Goal: Task Accomplishment & Management: Complete application form

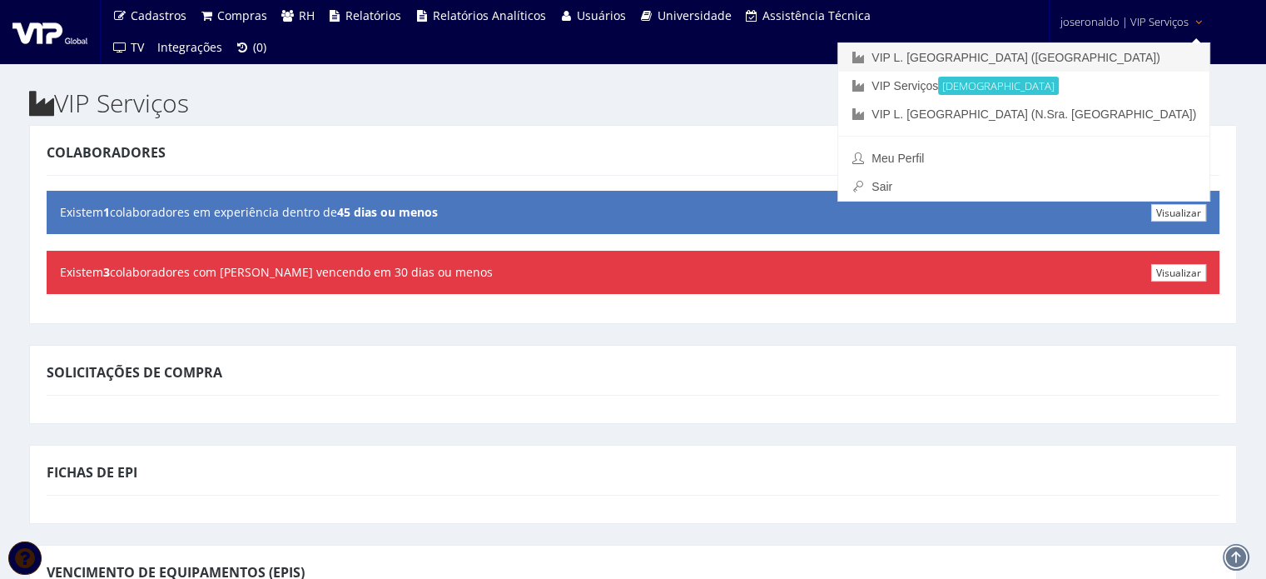
click at [1125, 62] on link "VIP L. [GEOGRAPHIC_DATA] ([GEOGRAPHIC_DATA])" at bounding box center [1023, 57] width 371 height 28
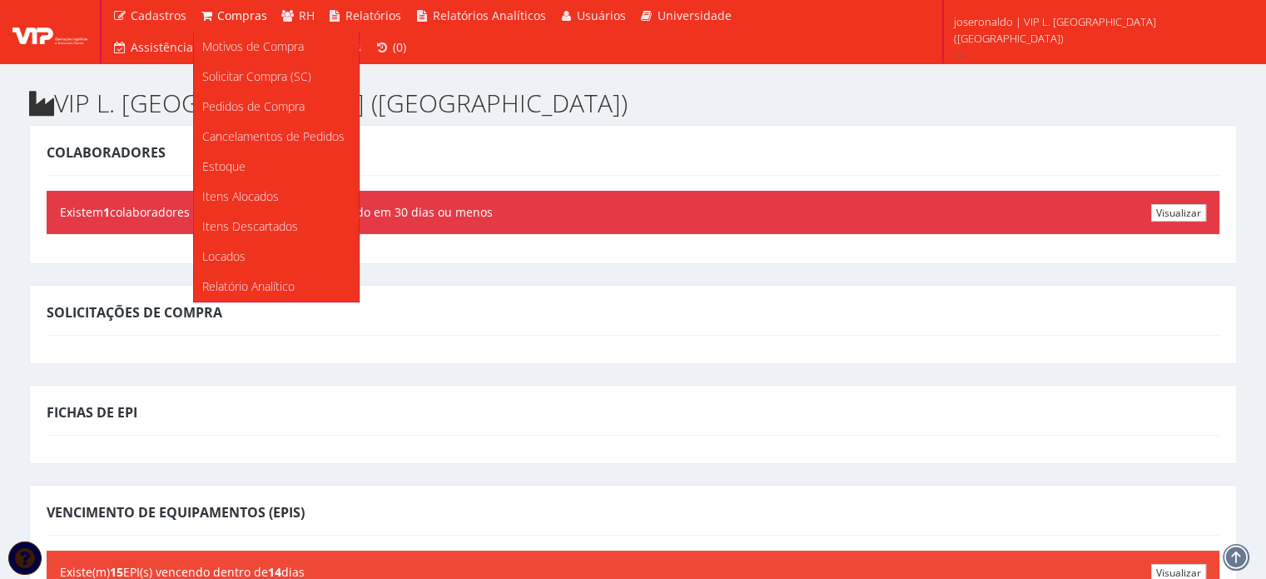
click at [251, 10] on span "Compras" at bounding box center [242, 15] width 50 height 16
click at [243, 116] on link "Pedidos de Compra" at bounding box center [276, 107] width 165 height 30
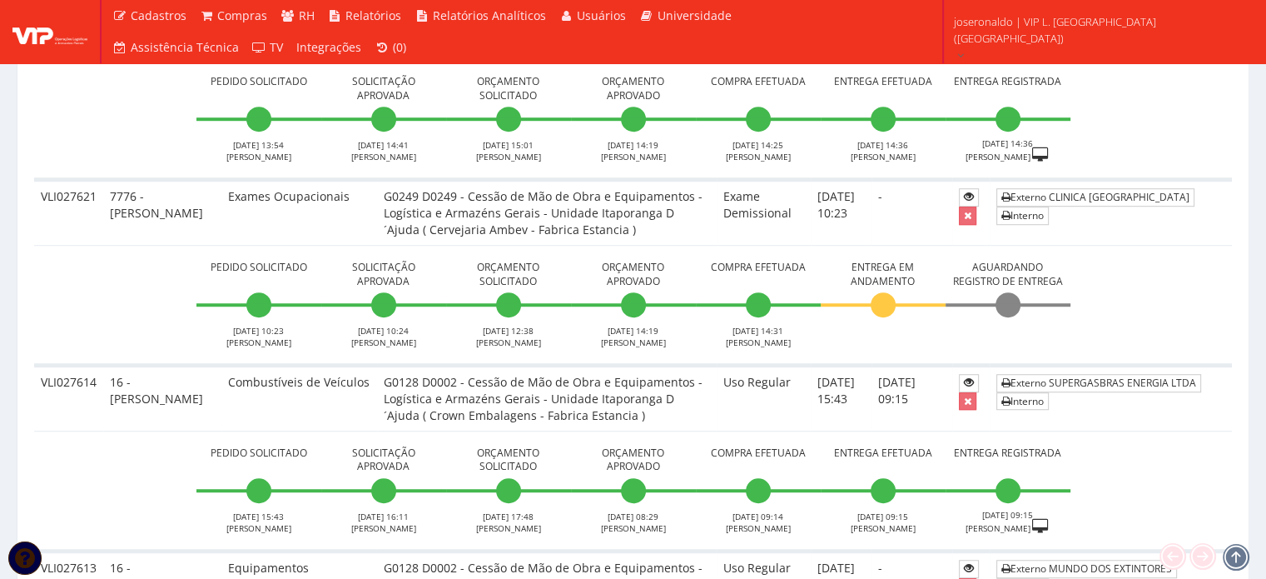
scroll to position [1249, 0]
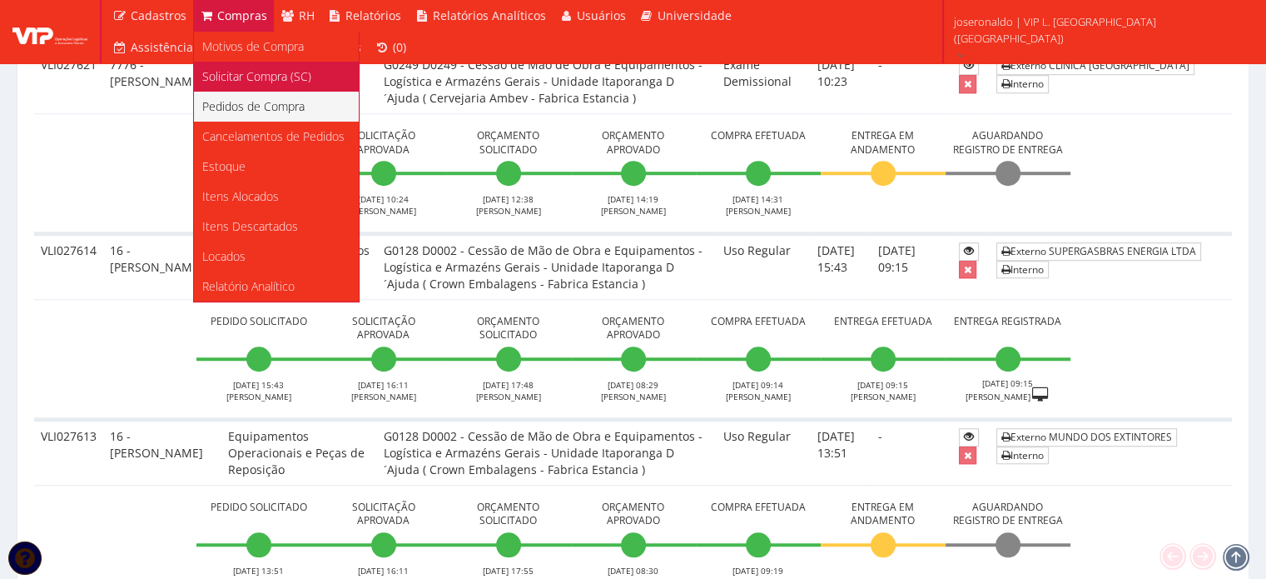
click at [246, 75] on span "Solicitar Compra (SC)" at bounding box center [256, 76] width 109 height 16
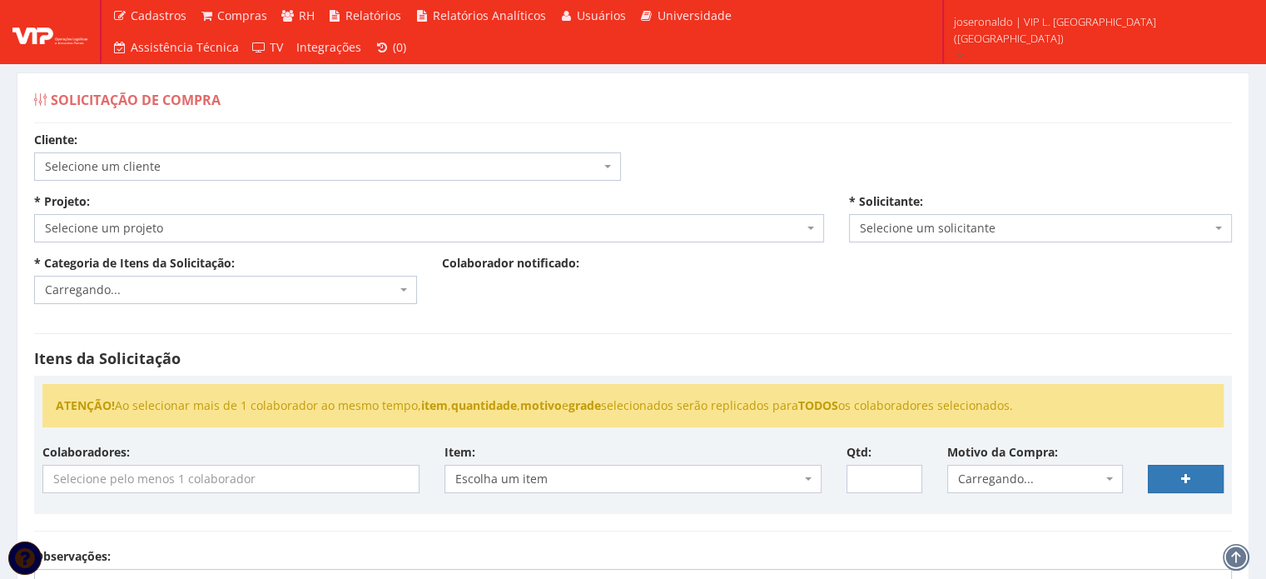
click at [133, 161] on span "Selecione um cliente" at bounding box center [322, 166] width 555 height 17
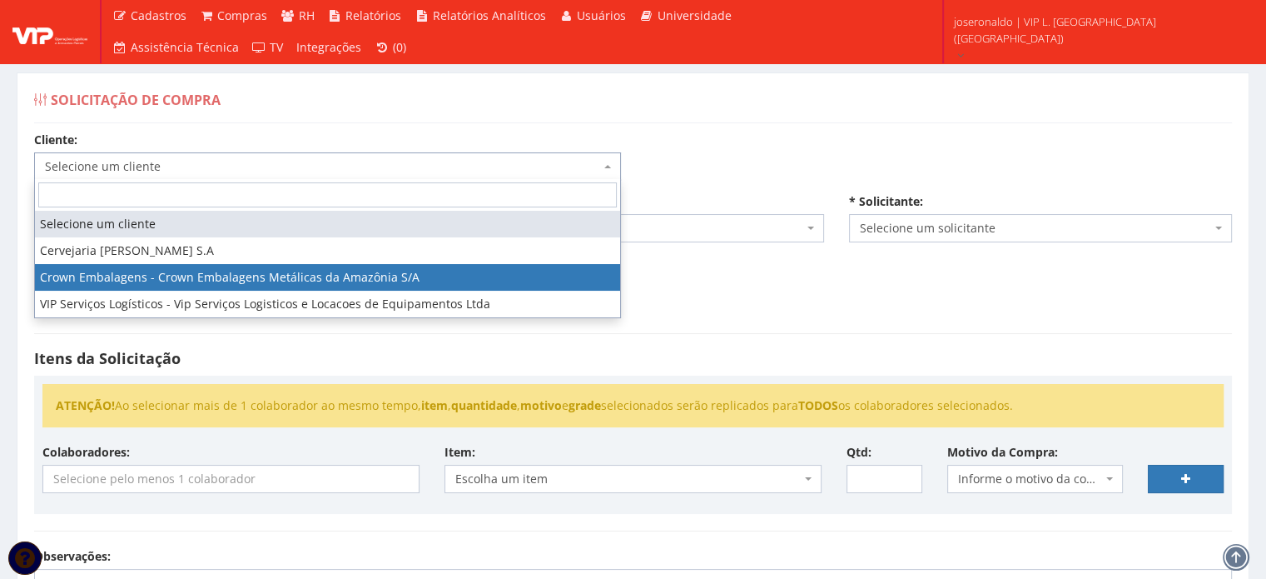
select select "23"
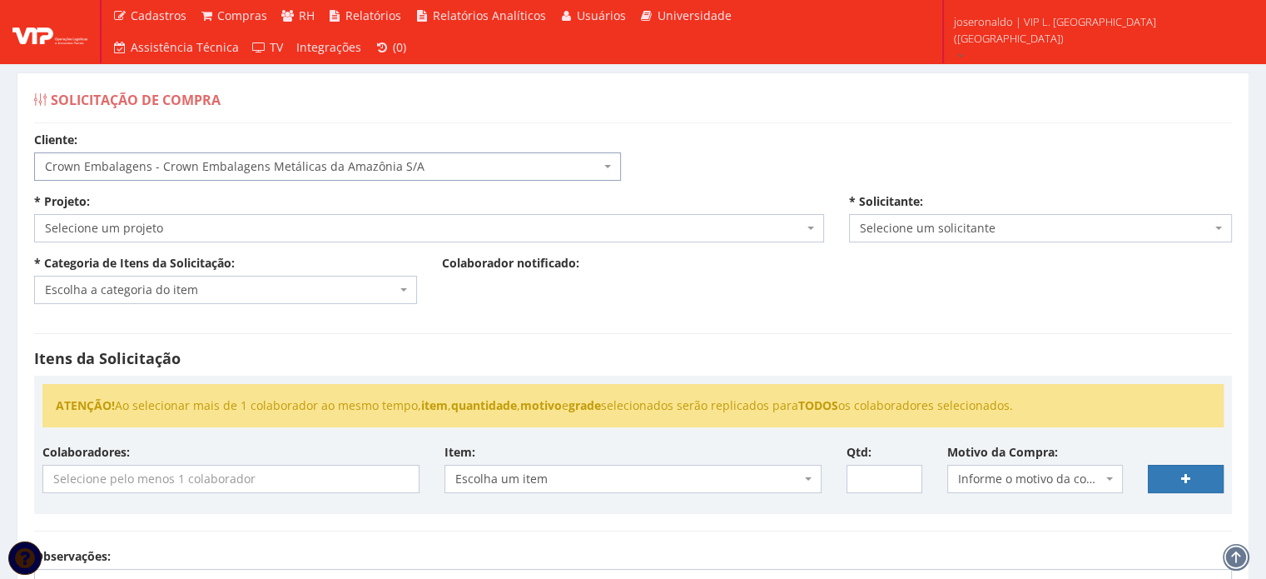
click at [143, 229] on span "Selecione um projeto" at bounding box center [424, 228] width 758 height 17
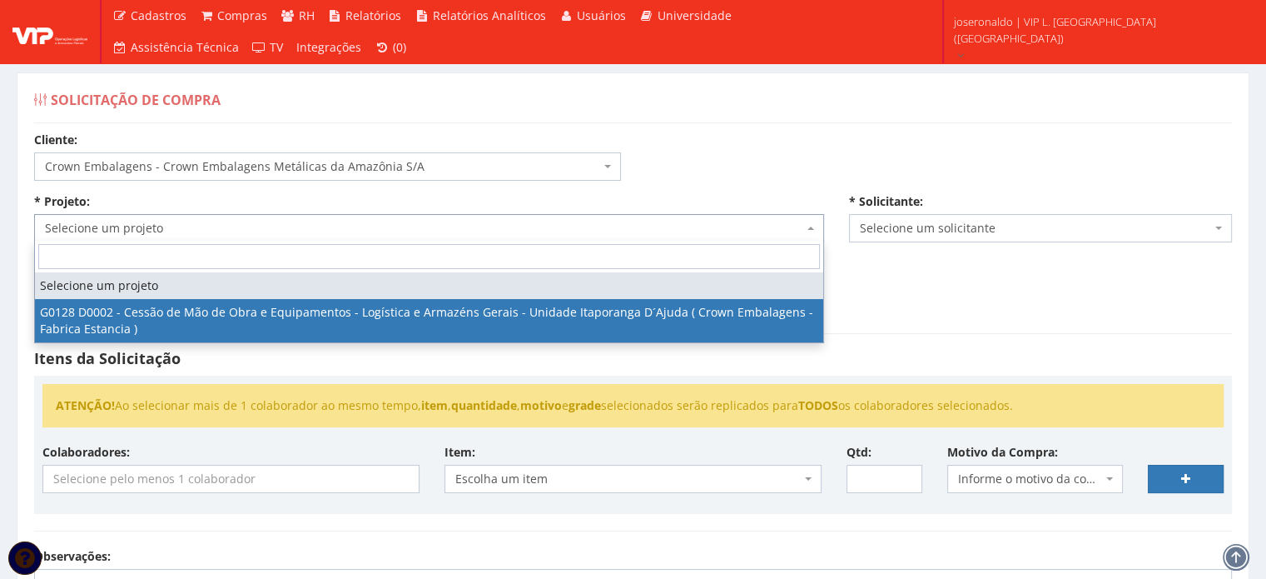
select select "128"
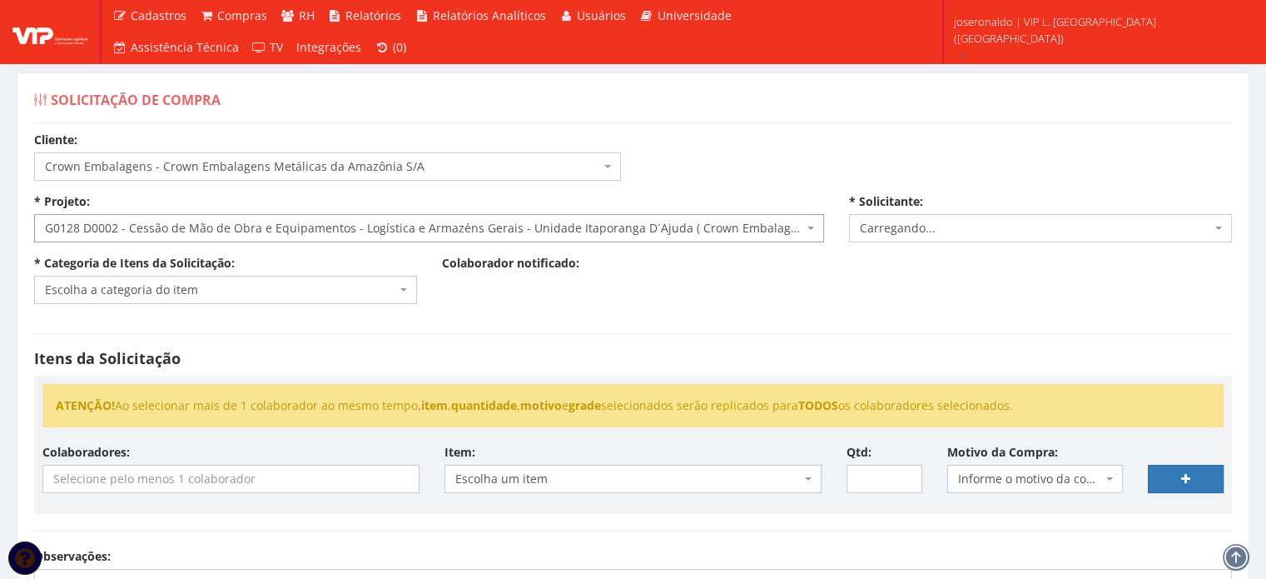
select select "1278"
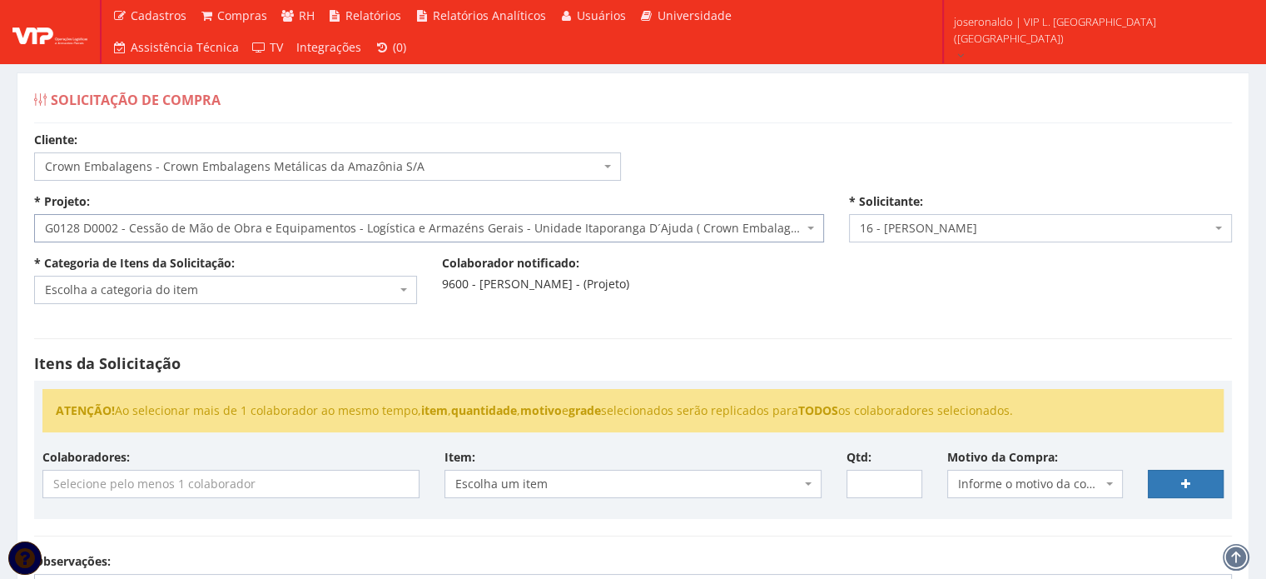
click at [220, 288] on span "Escolha a categoria do item" at bounding box center [220, 289] width 351 height 17
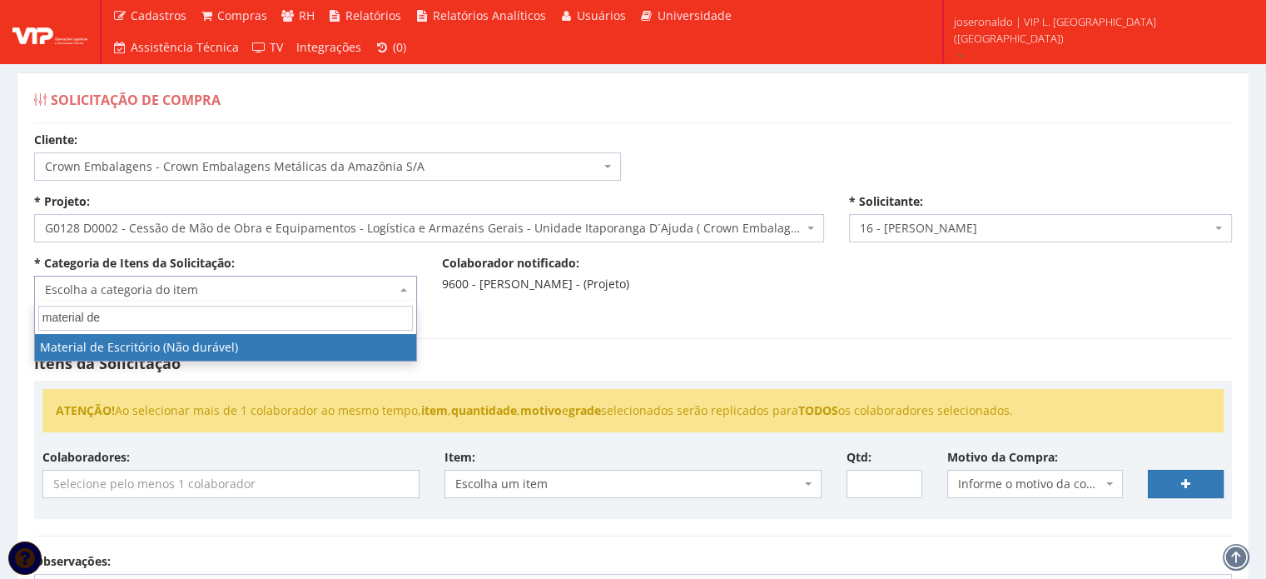
type input "material de"
select select "16"
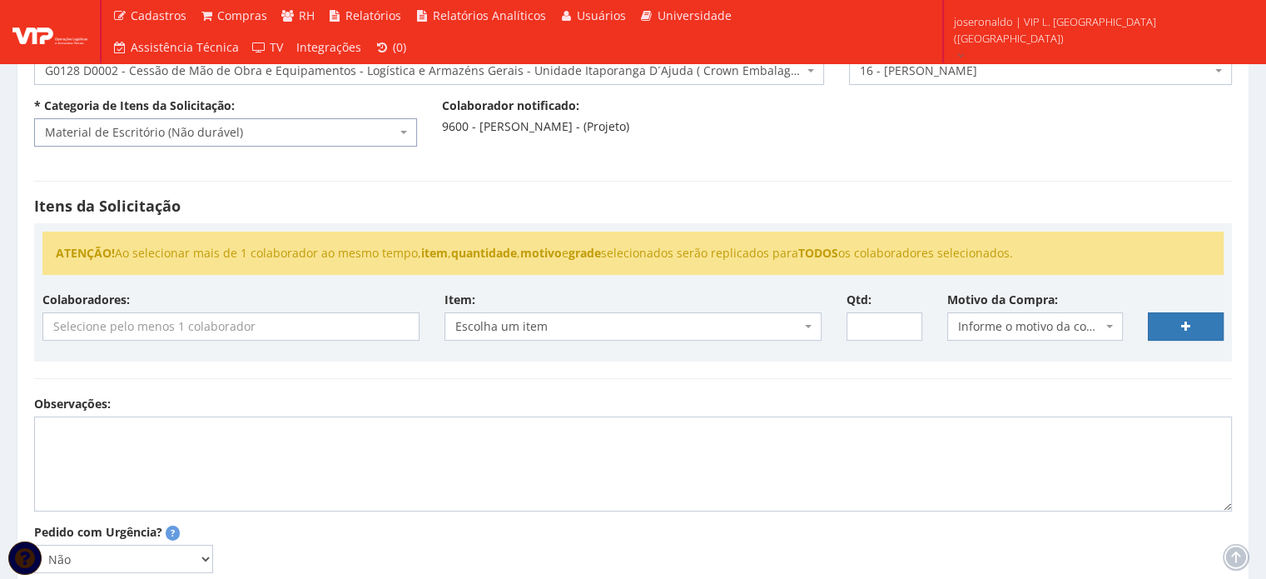
scroll to position [166, 0]
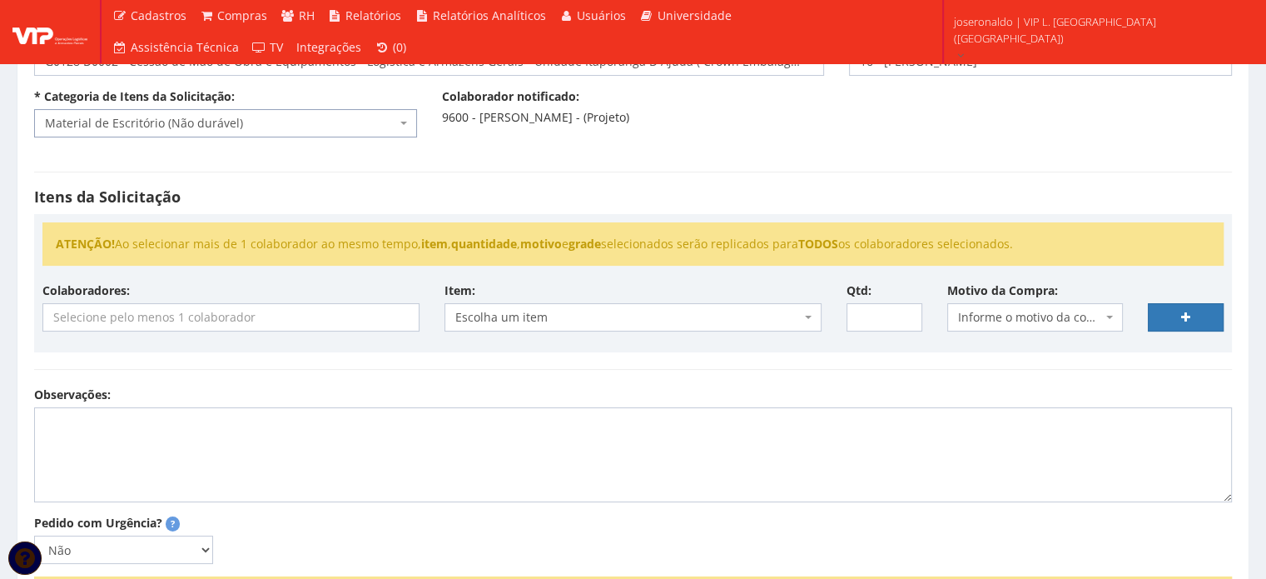
click at [188, 316] on input "search" at bounding box center [230, 317] width 375 height 27
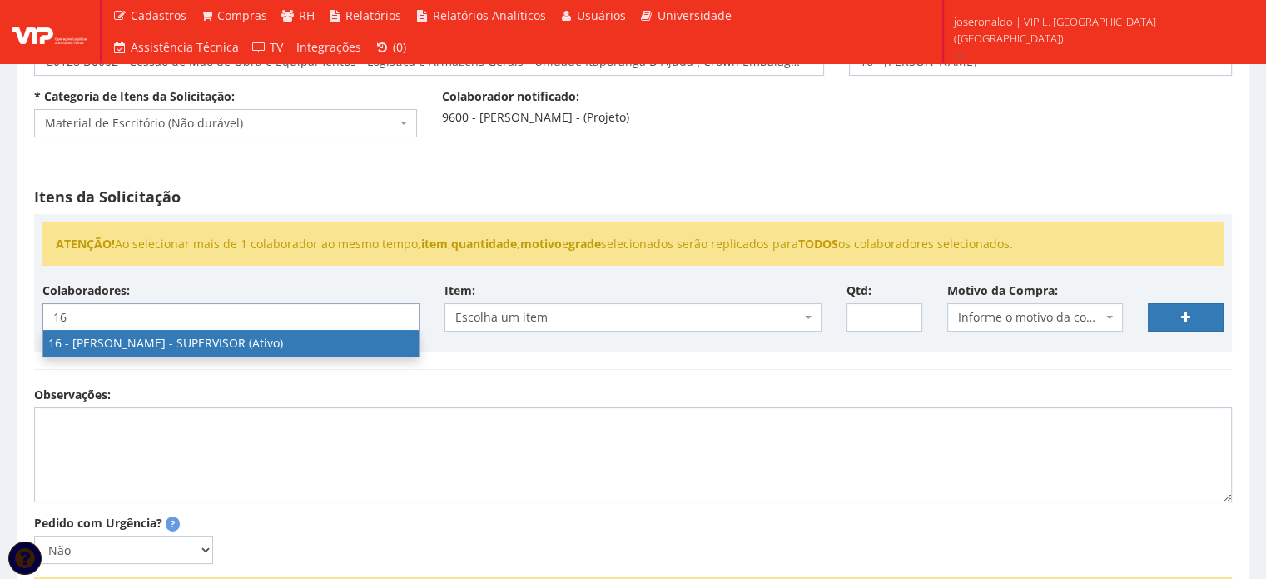
type input "16"
select select "1278"
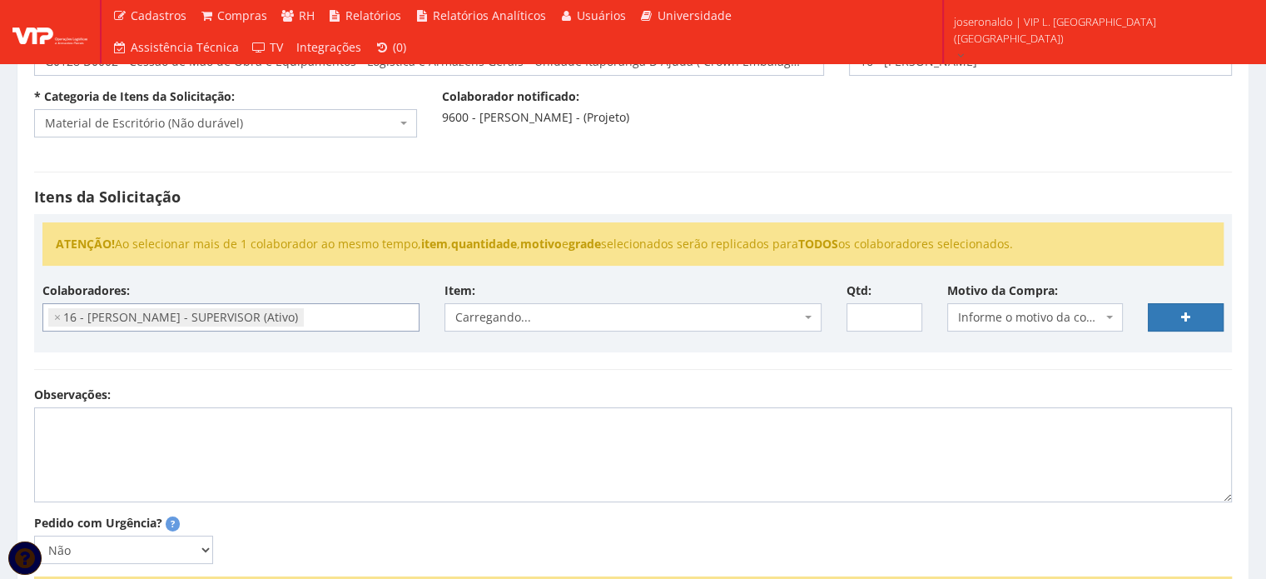
scroll to position [286, 0]
click at [529, 321] on span "Escolha um item" at bounding box center [627, 317] width 345 height 17
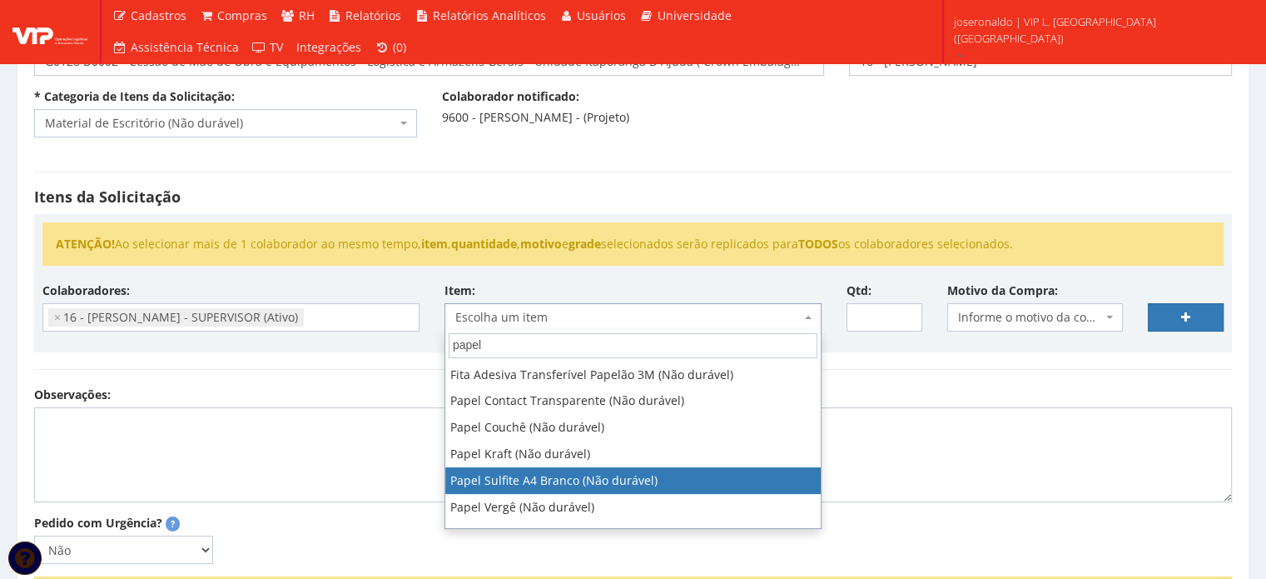
type input "papel"
select select "262"
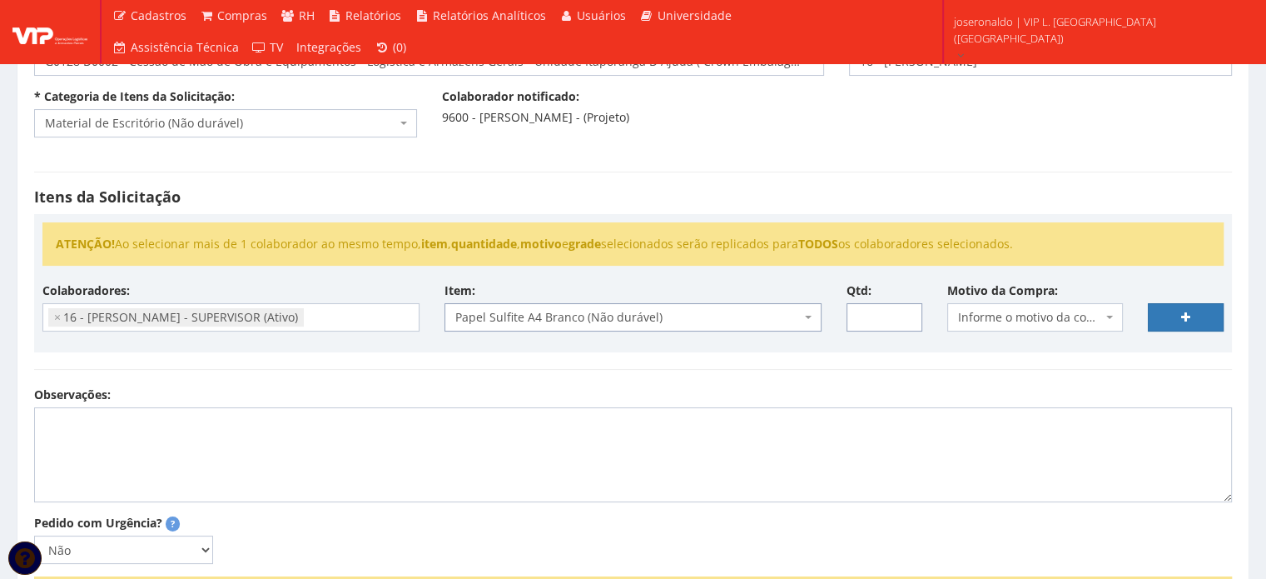
click at [889, 312] on input "Qtd:" at bounding box center [885, 317] width 76 height 28
type input "2"
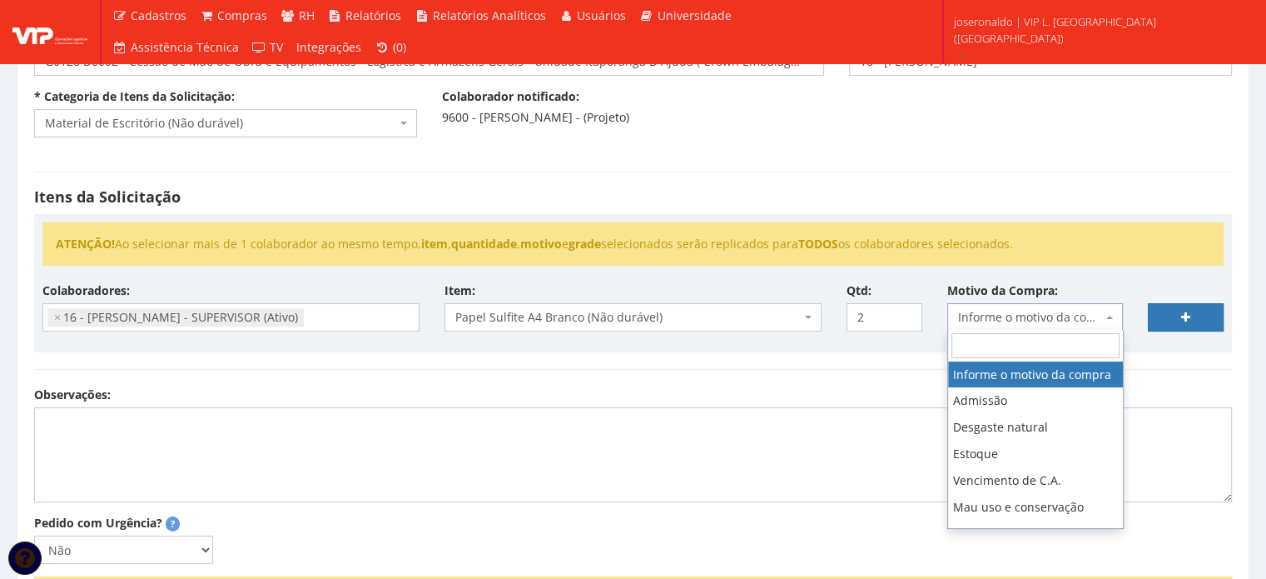
click at [996, 309] on span "Informe o motivo da compra" at bounding box center [1030, 317] width 145 height 17
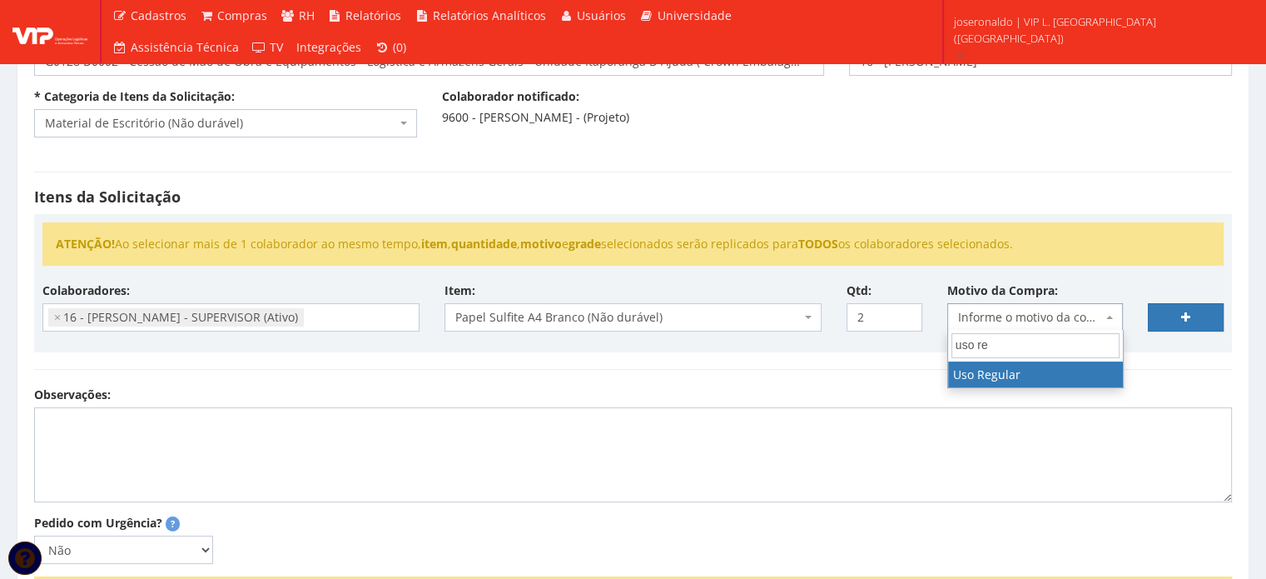
type input "uso re"
select select "13"
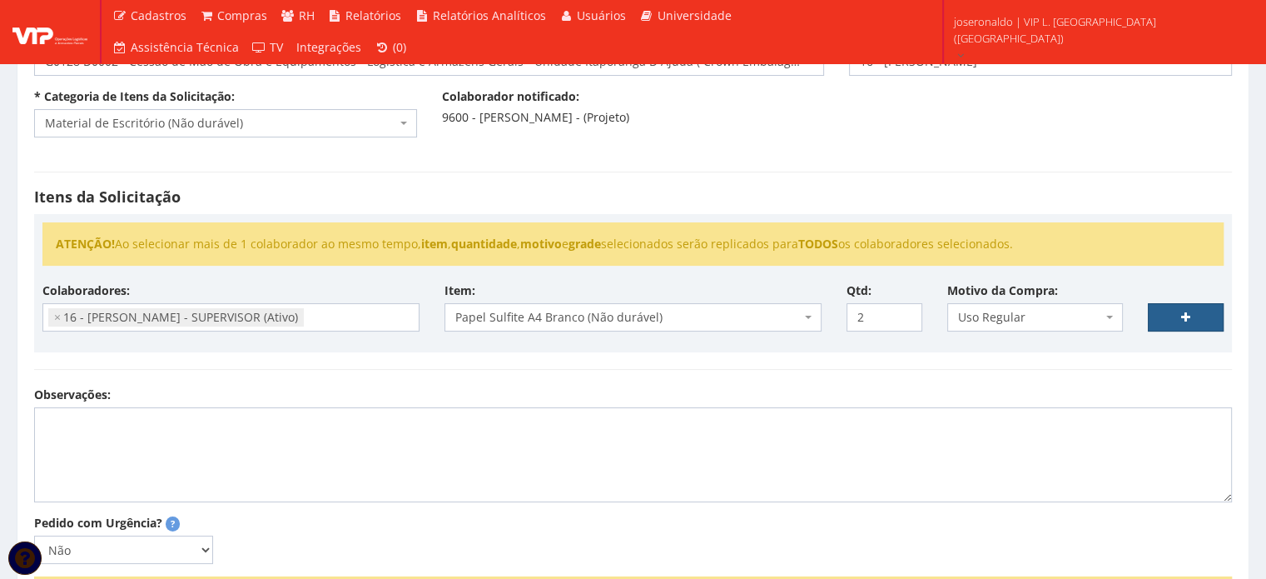
click at [1172, 315] on link at bounding box center [1186, 317] width 76 height 28
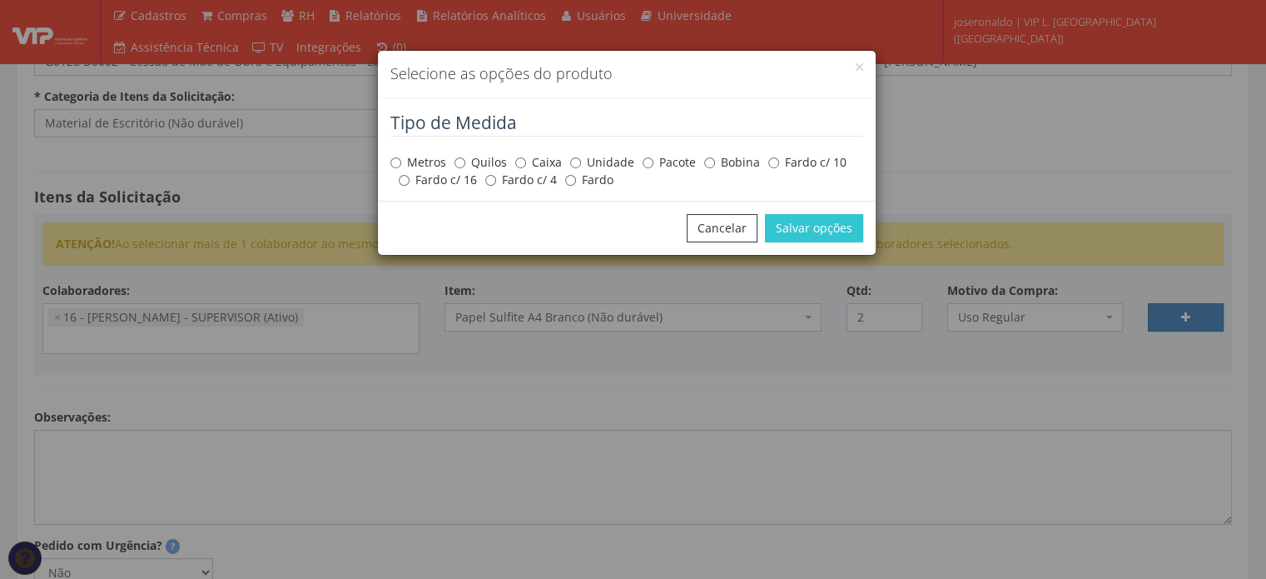
click at [666, 166] on label "Pacote" at bounding box center [669, 162] width 53 height 17
click at [653, 166] on input "Pacote" at bounding box center [648, 162] width 11 height 11
radio input "true"
click at [849, 236] on button "Salvar opções" at bounding box center [814, 228] width 98 height 28
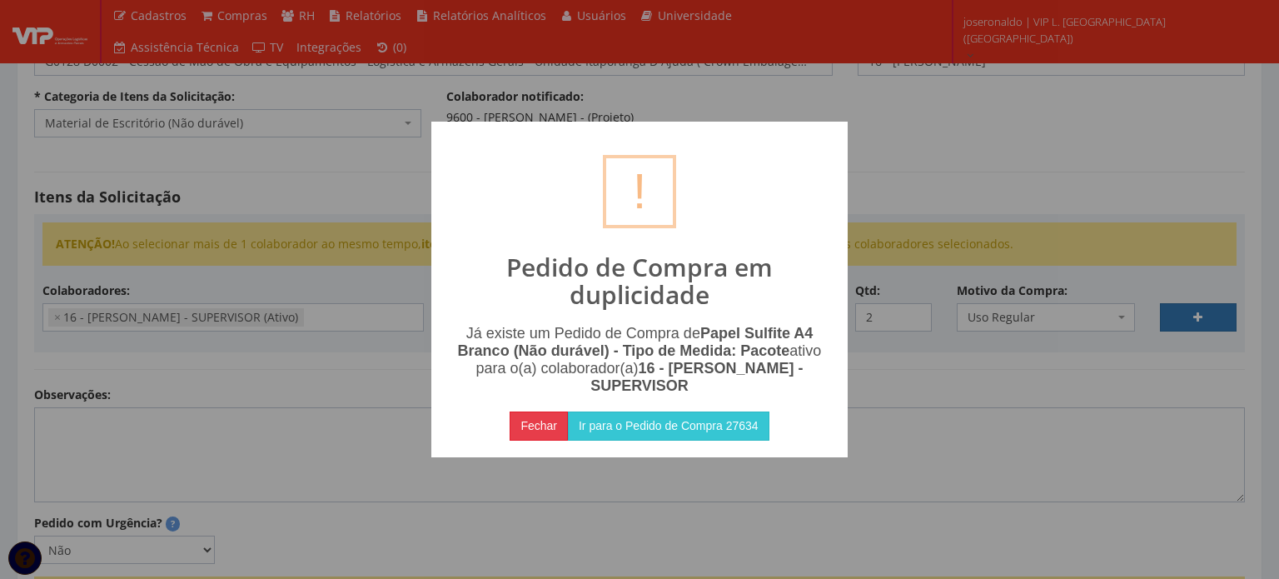
click at [526, 422] on button "Fechar" at bounding box center [538, 425] width 58 height 28
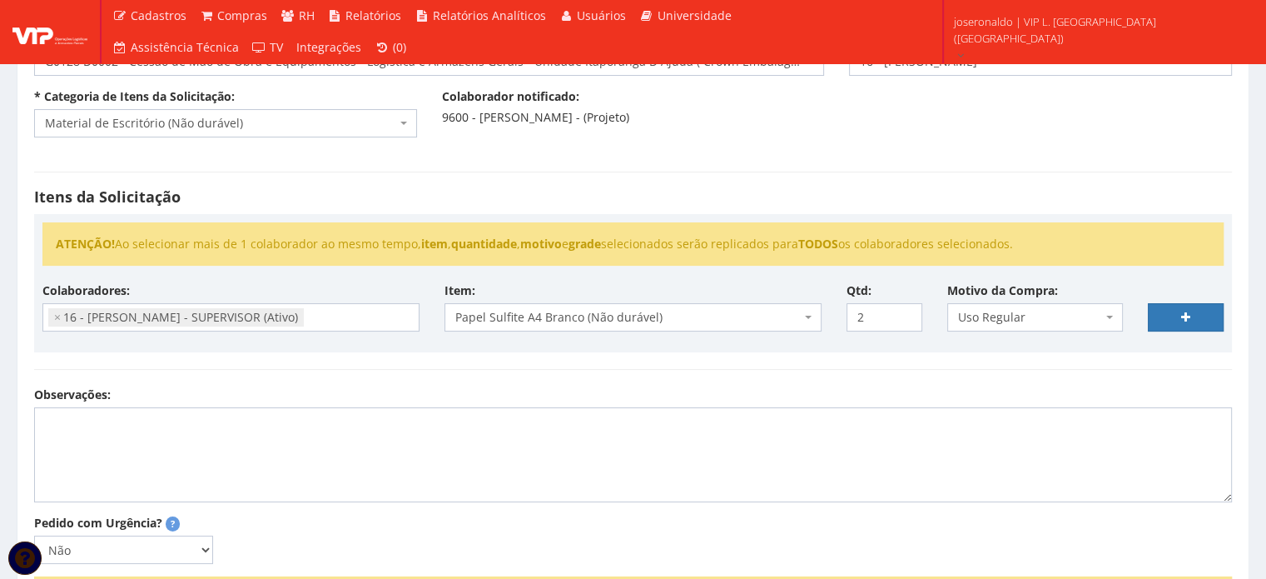
click at [650, 315] on span "Papel Sulfite A4 Branco (Não durável)" at bounding box center [627, 317] width 345 height 17
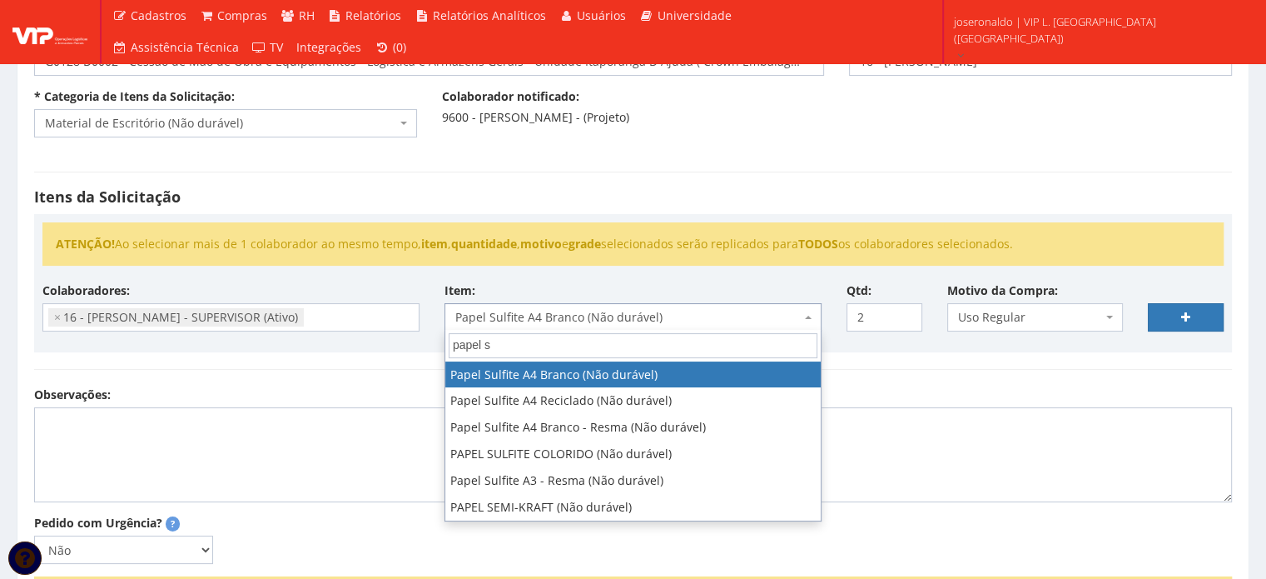
scroll to position [0, 0]
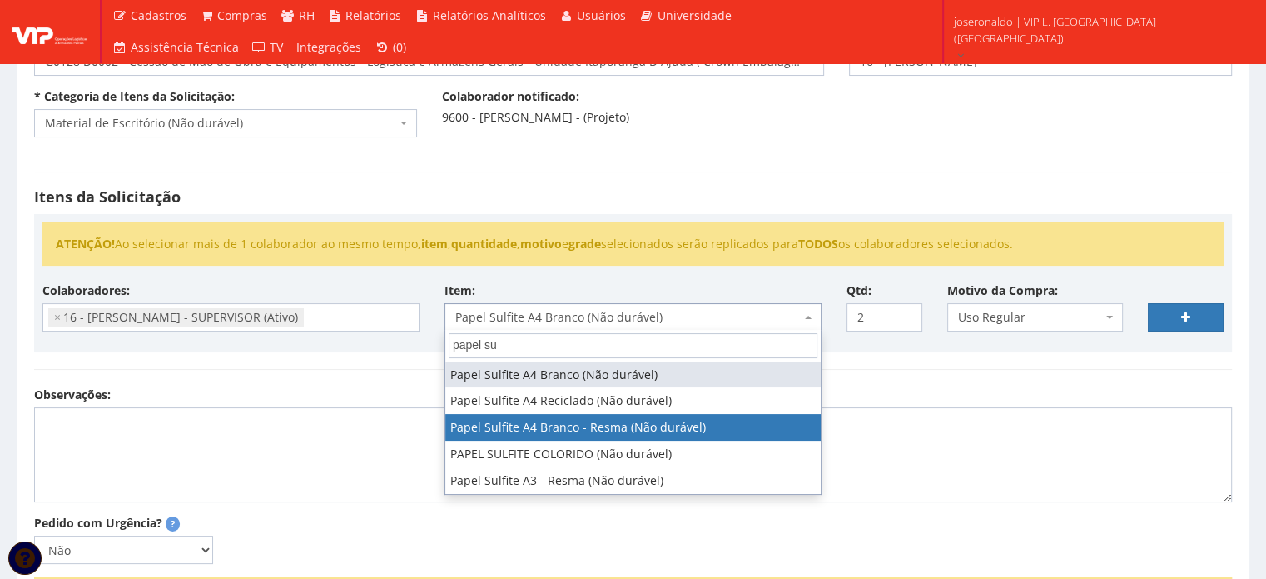
type input "papel su"
select select "907"
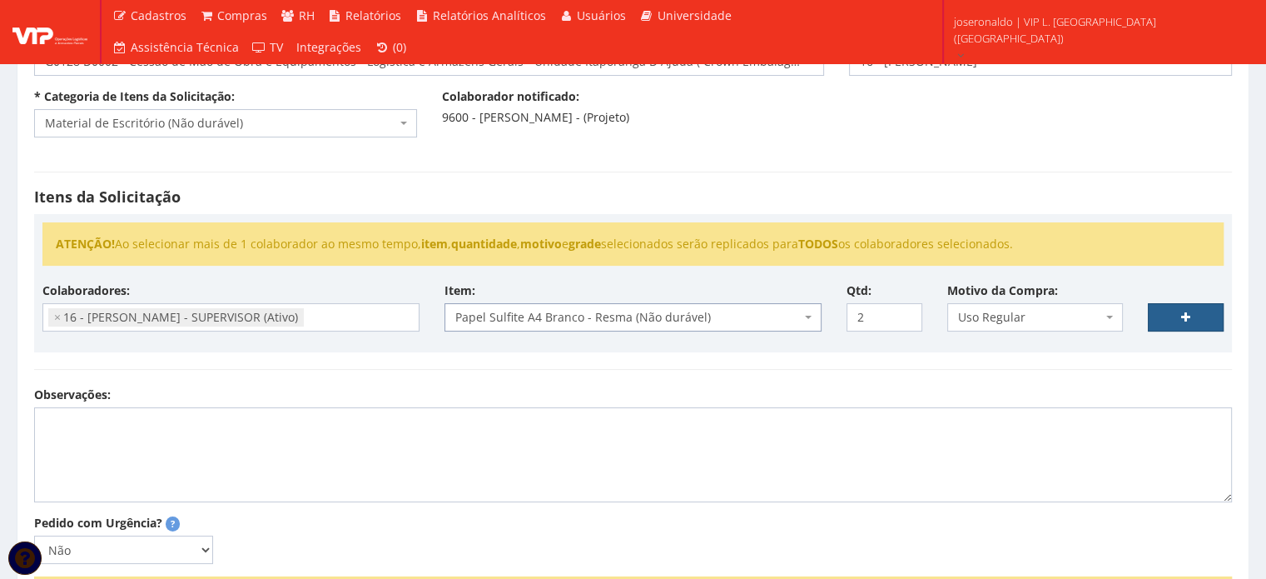
click at [1195, 321] on link at bounding box center [1186, 317] width 76 height 28
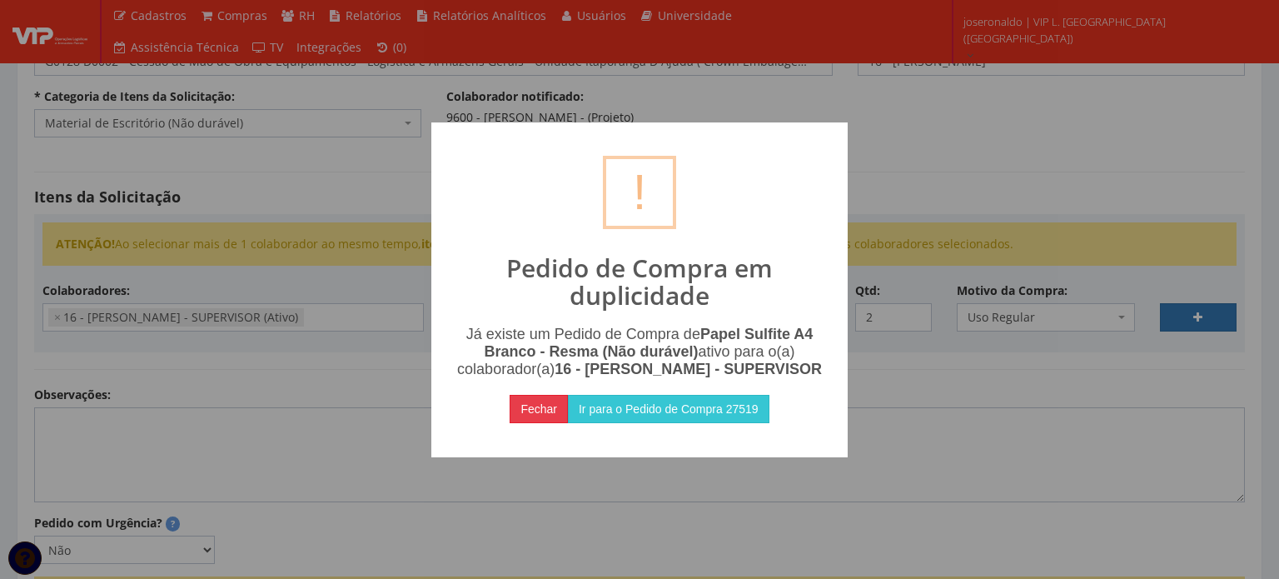
click at [533, 423] on button "Fechar" at bounding box center [538, 409] width 58 height 28
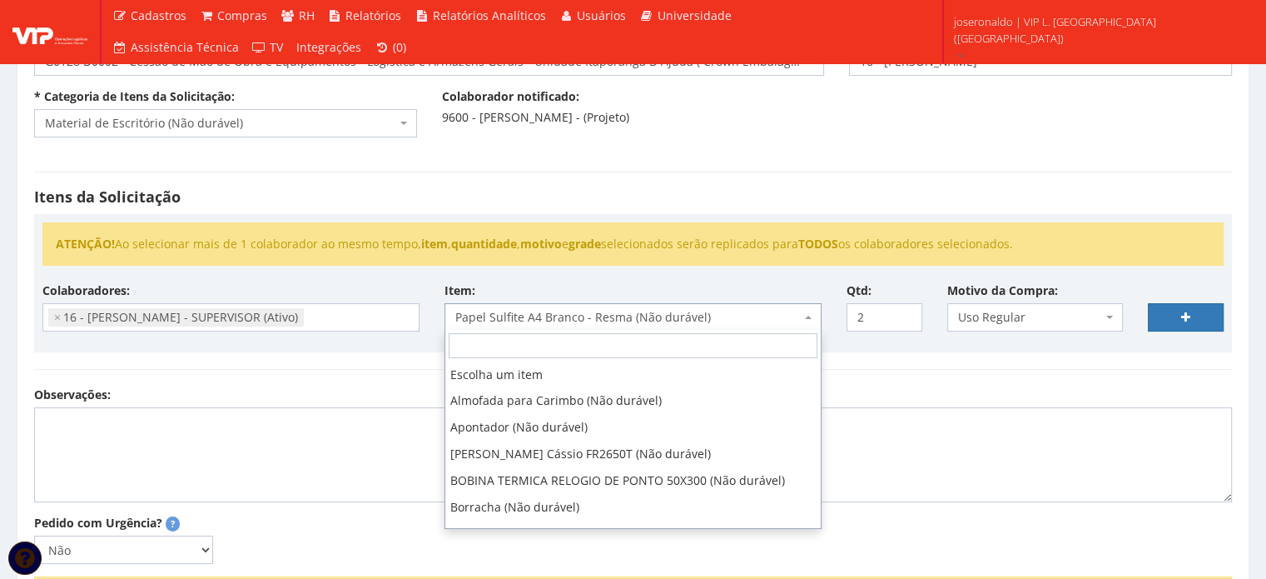
click at [729, 319] on span "Papel Sulfite A4 Branco - Resma (Não durável)" at bounding box center [627, 317] width 345 height 17
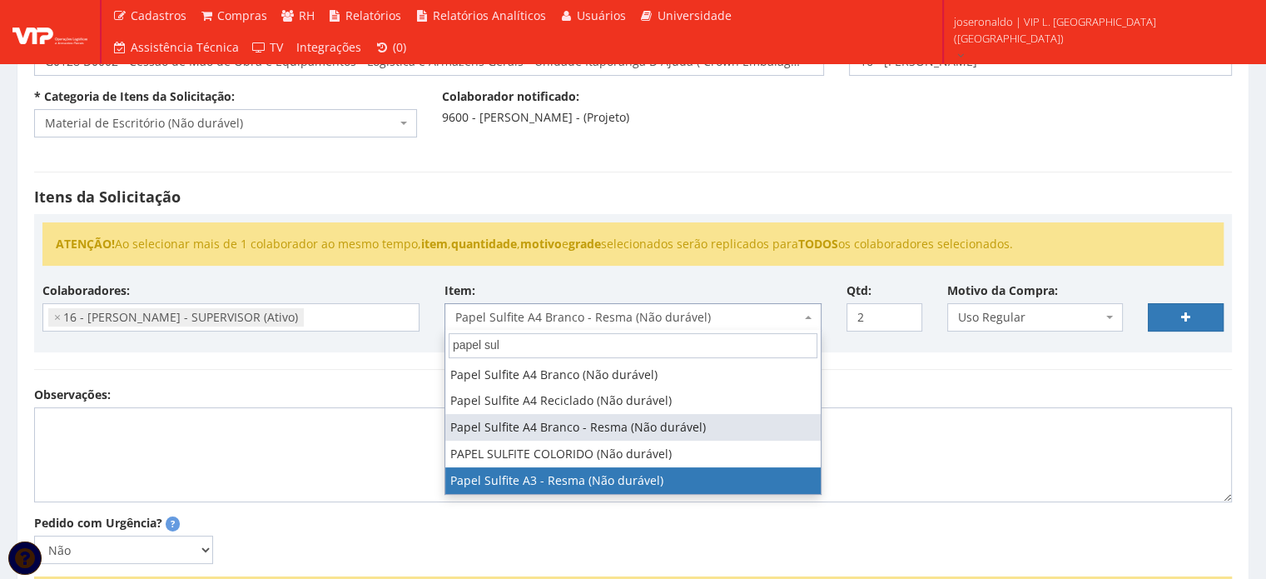
type input "papel sul"
